Goal: Task Accomplishment & Management: Use online tool/utility

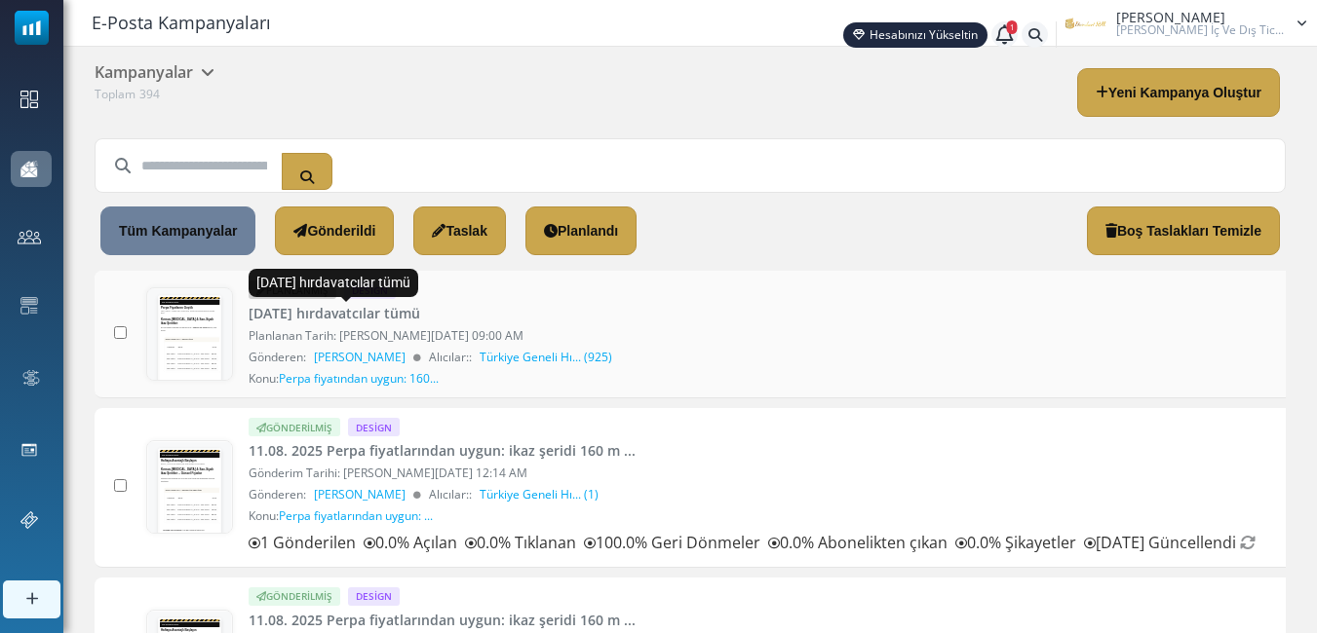
click at [418, 312] on link "[DATE] [DEMOGRAPHIC_DATA] tümü" at bounding box center [335, 313] width 172 height 20
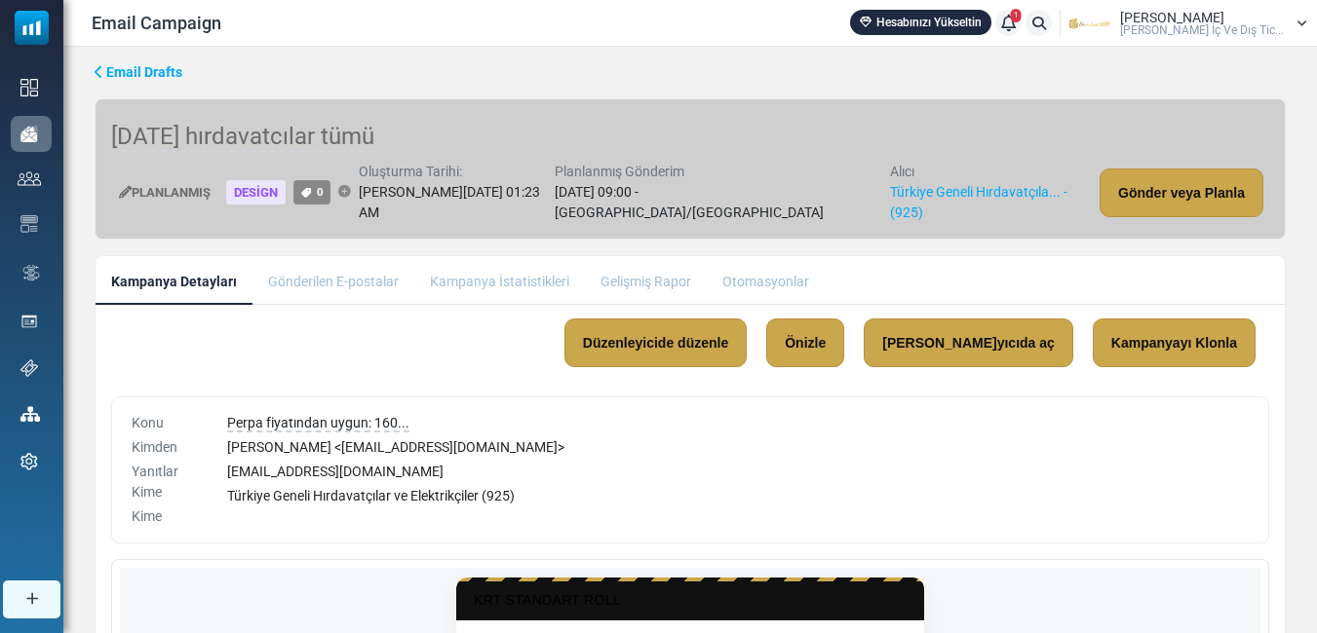
click at [502, 280] on li "Kampanya İstatistikleri" at bounding box center [499, 280] width 171 height 48
click at [277, 274] on li "Gönderilen E-postalar" at bounding box center [333, 280] width 162 height 48
click at [505, 284] on li "Kampanya İstatistikleri" at bounding box center [499, 280] width 171 height 48
click at [532, 273] on li "Kampanya İstatistikleri" at bounding box center [499, 280] width 171 height 48
click at [1189, 181] on link "Gönder veya Planla" at bounding box center [1181, 193] width 164 height 49
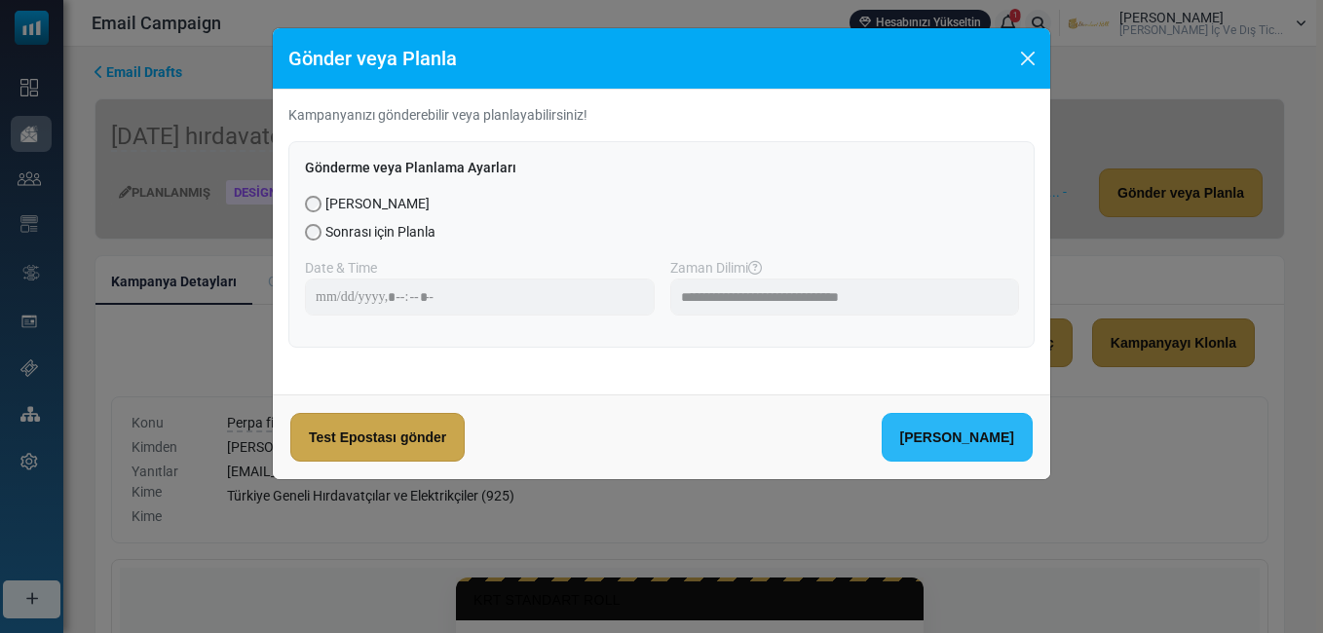
click at [990, 438] on link "Şimdi Gönder" at bounding box center [957, 437] width 151 height 49
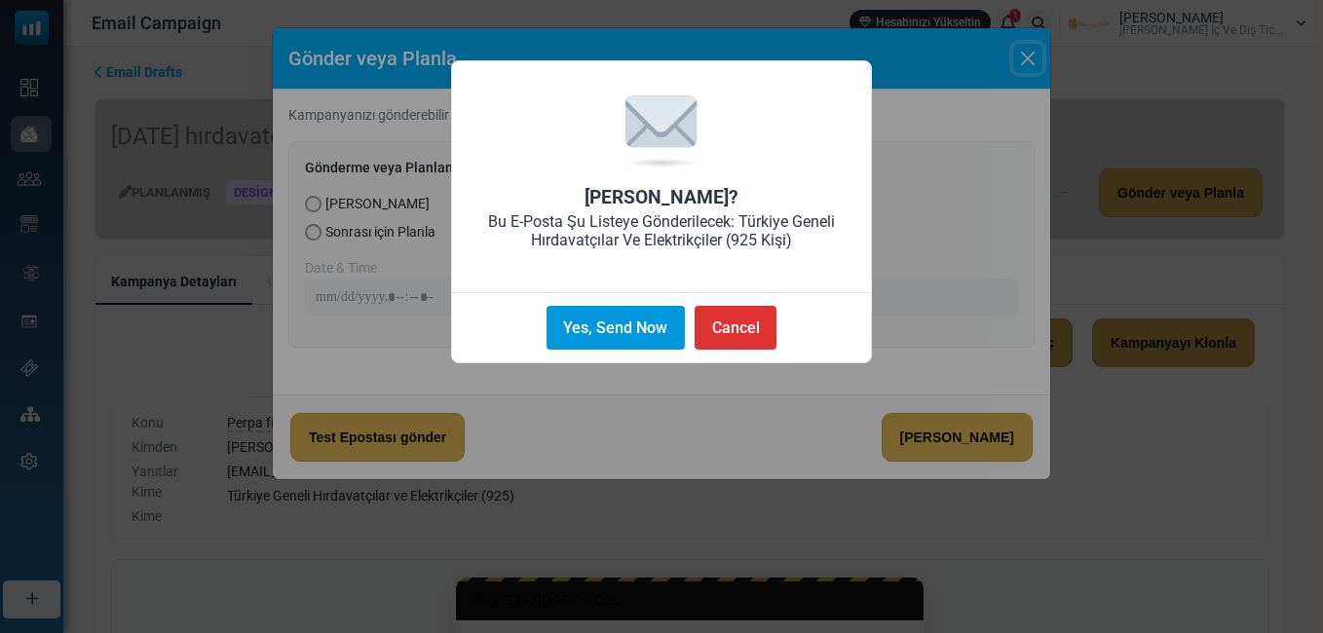
click at [630, 328] on button "Yes, Send Now" at bounding box center [616, 328] width 138 height 44
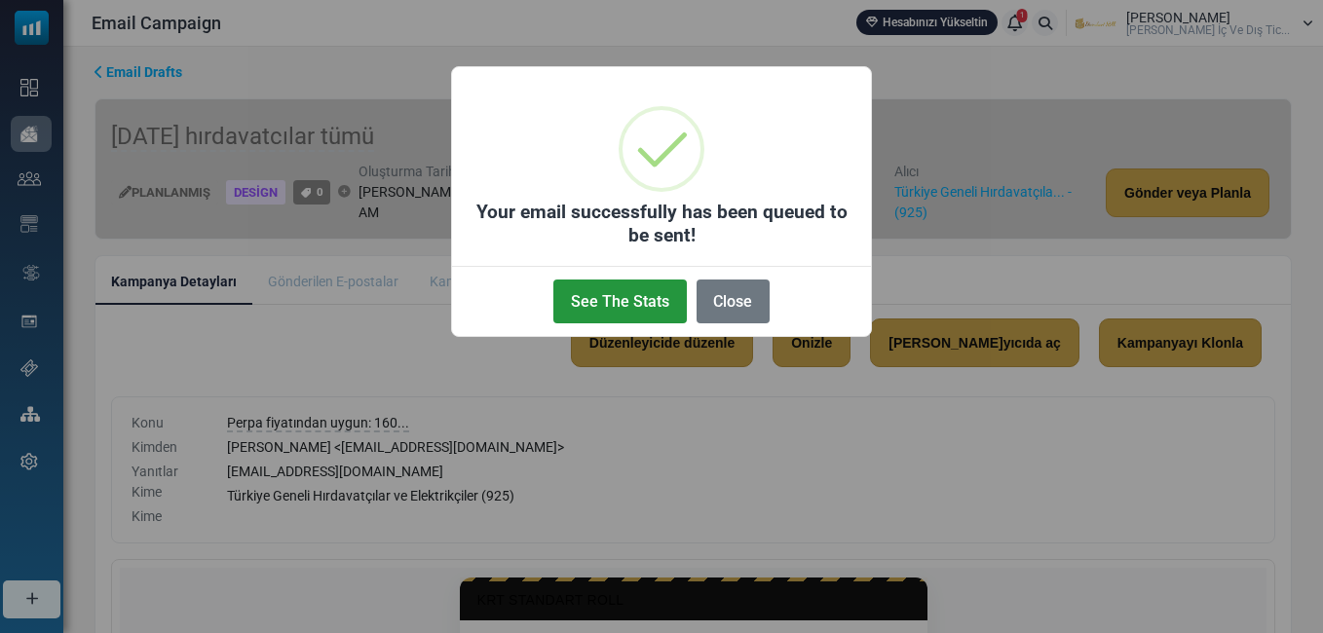
click at [582, 293] on button "See The Stats" at bounding box center [620, 302] width 133 height 44
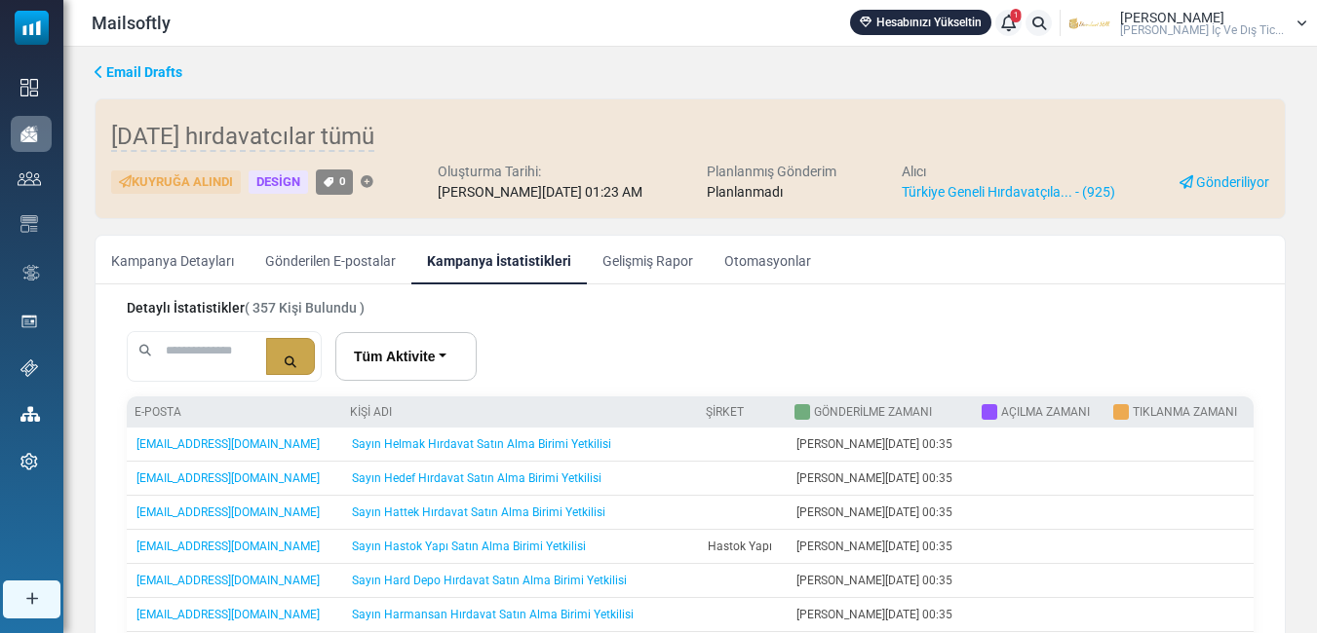
scroll to position [195, 0]
click at [161, 256] on link "Kampanya Detayları" at bounding box center [173, 260] width 154 height 49
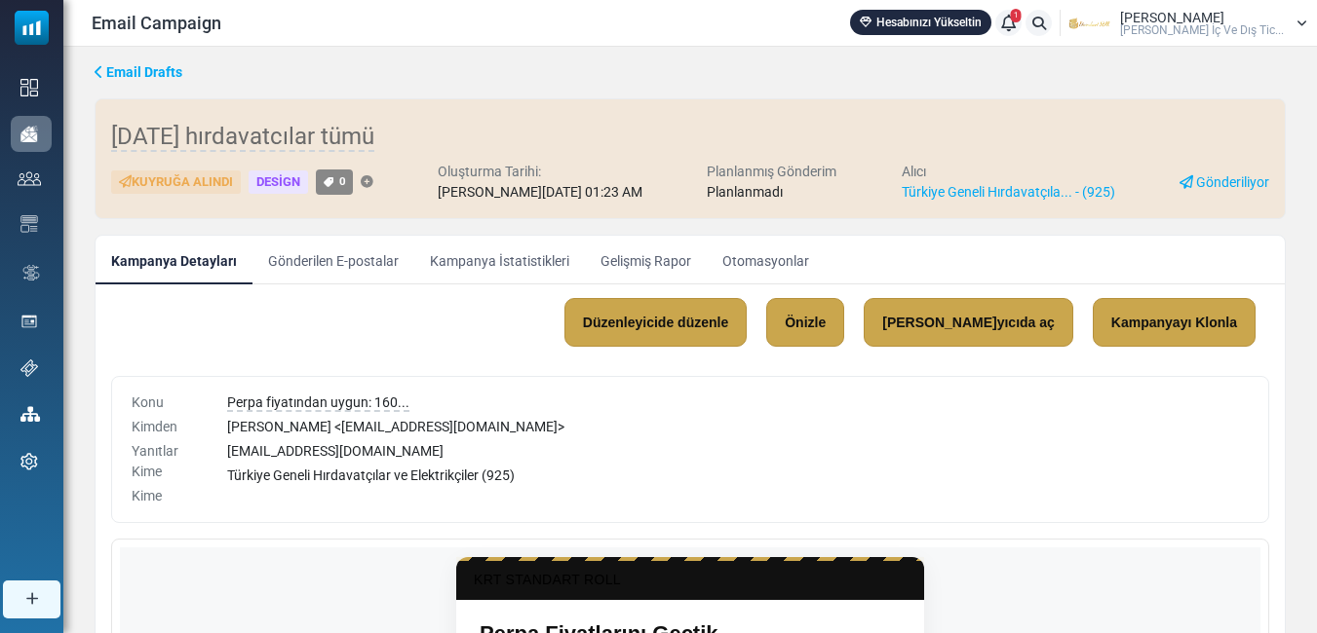
click at [522, 254] on link "Kampanya İstatistikleri" at bounding box center [499, 260] width 171 height 49
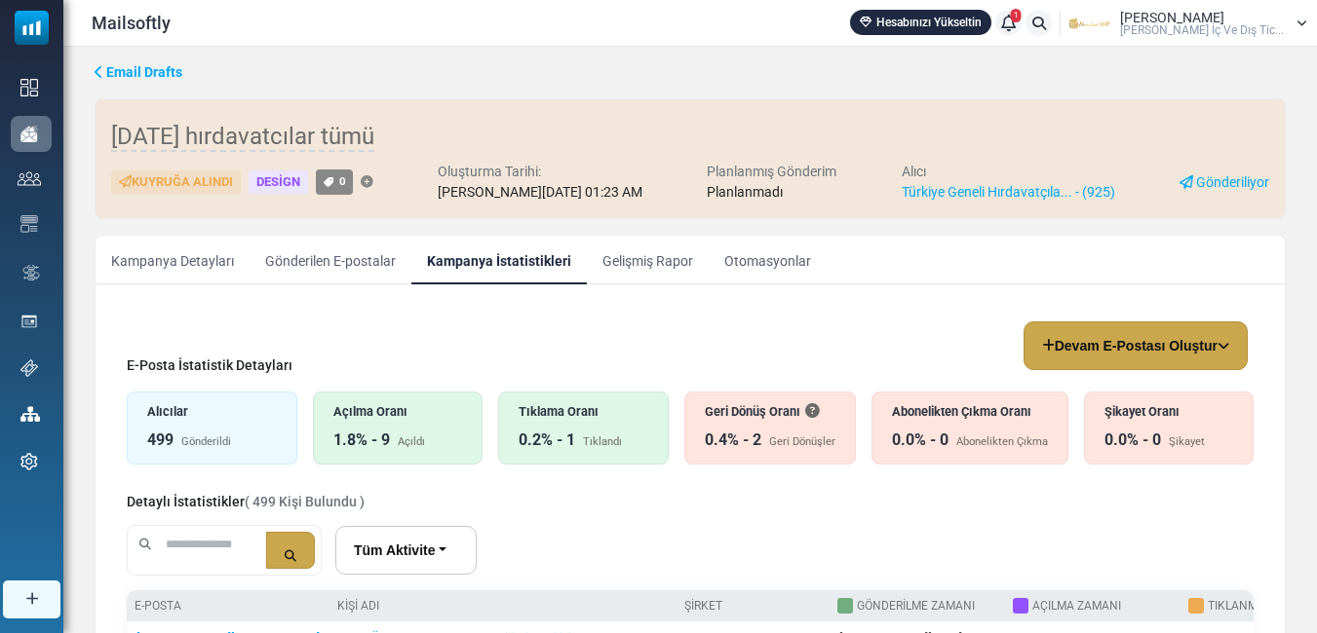
click at [579, 418] on div "Tıklama Oranı" at bounding box center [583, 411] width 130 height 19
click at [414, 420] on div "Açılma Oranı" at bounding box center [398, 411] width 130 height 19
